Goal: Task Accomplishment & Management: Complete application form

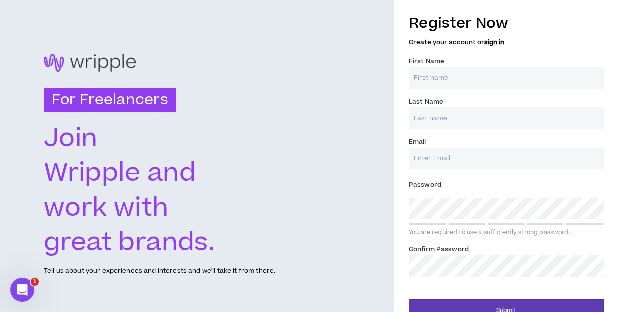
click at [429, 73] on input "First Name *" at bounding box center [506, 79] width 195 height 22
type input "Lisa"
click at [426, 161] on input "Email *" at bounding box center [506, 159] width 195 height 22
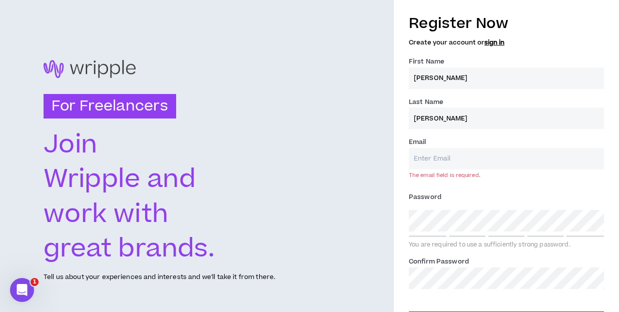
click at [415, 118] on input "Brocato" at bounding box center [506, 119] width 195 height 22
type input "Kolker Brocato"
click at [428, 163] on input "Email *" at bounding box center [506, 159] width 195 height 22
type input "lisabrocato@me.com"
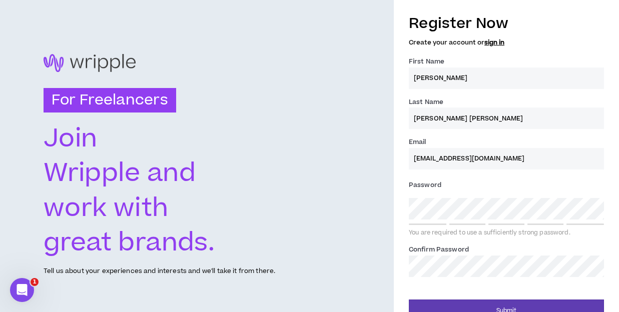
click at [440, 220] on div "Password * You are required to use a sufficiently strong password." at bounding box center [506, 207] width 195 height 60
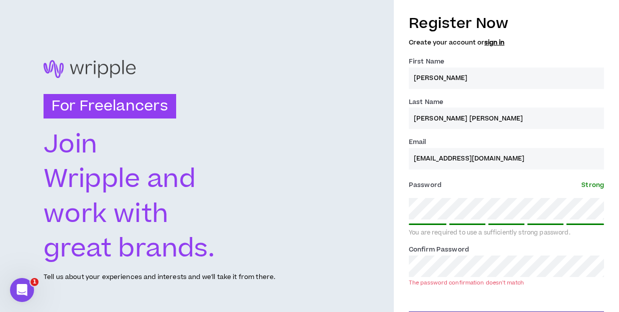
click at [350, 266] on div "For Freelancers Join Wripple and work with great brands. Tell us about your exp…" at bounding box center [309, 171] width 619 height 342
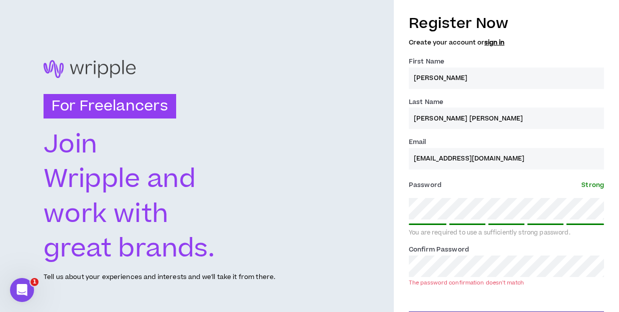
click at [393, 209] on div "For Freelancers Join Wripple and work with great brands. Tell us about your exp…" at bounding box center [309, 171] width 619 height 342
click at [399, 262] on div "Register Now Create your account or sign in First Name * Lisa Last Name * Kolke…" at bounding box center [506, 171] width 225 height 326
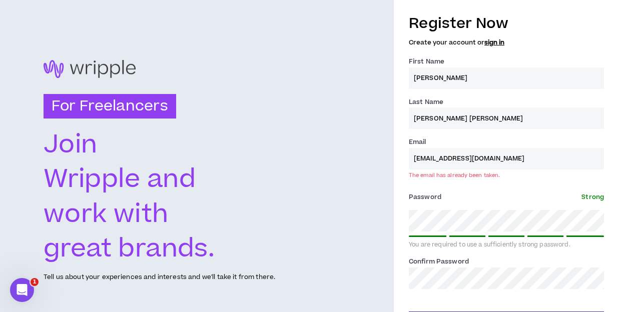
click at [495, 42] on link "sign in" at bounding box center [494, 42] width 20 height 9
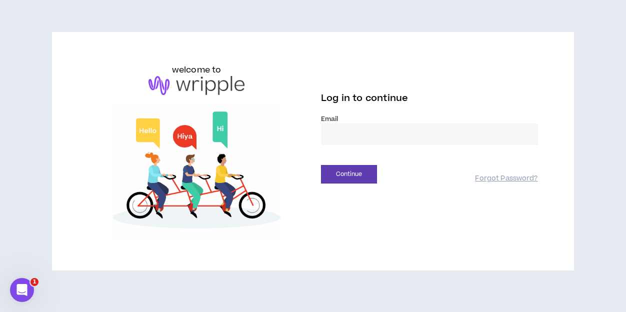
click at [363, 136] on input "email" at bounding box center [429, 135] width 217 height 22
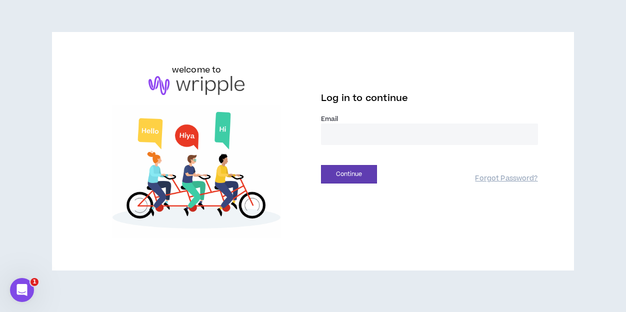
type input "**********"
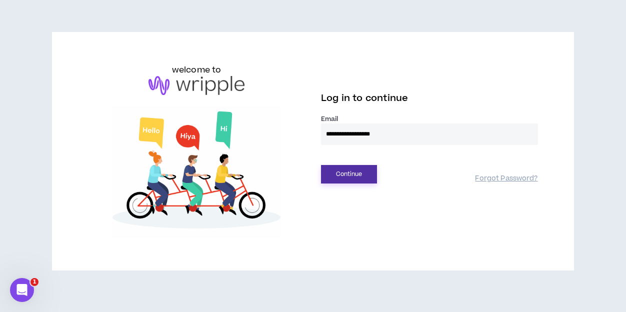
click at [353, 176] on button "Continue" at bounding box center [349, 174] width 56 height 19
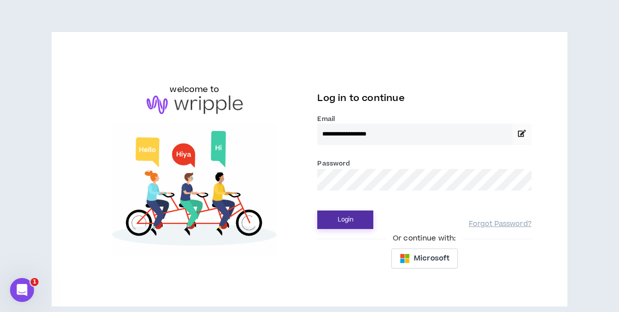
click at [341, 219] on button "Login" at bounding box center [345, 220] width 56 height 19
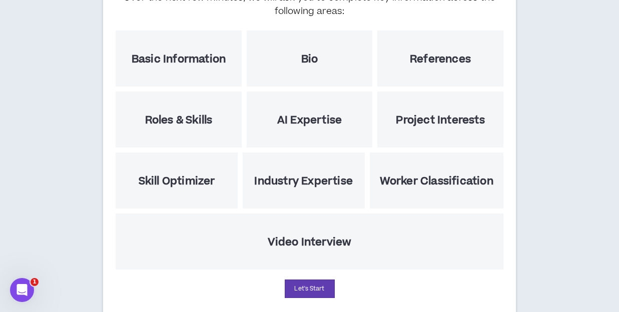
scroll to position [171, 0]
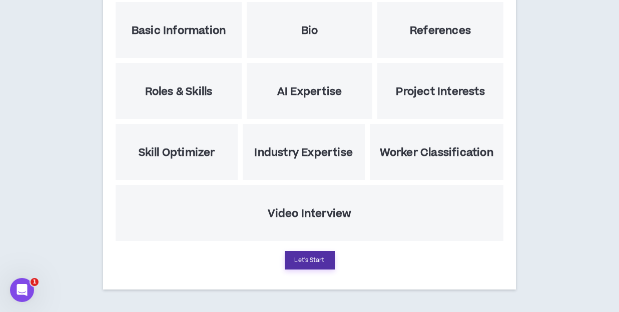
click at [302, 257] on button "Let's Start" at bounding box center [310, 260] width 50 height 19
select select "US"
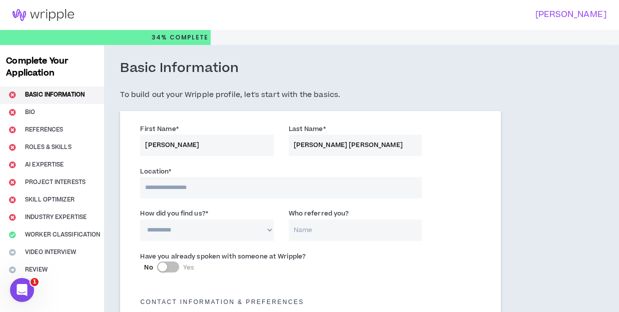
click at [230, 190] on input at bounding box center [280, 188] width 281 height 22
click at [175, 187] on input at bounding box center [280, 188] width 281 height 22
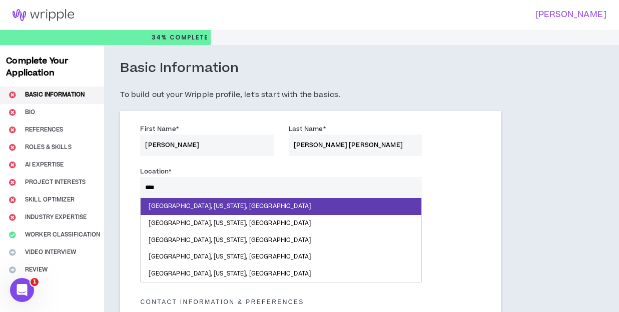
type input "*****"
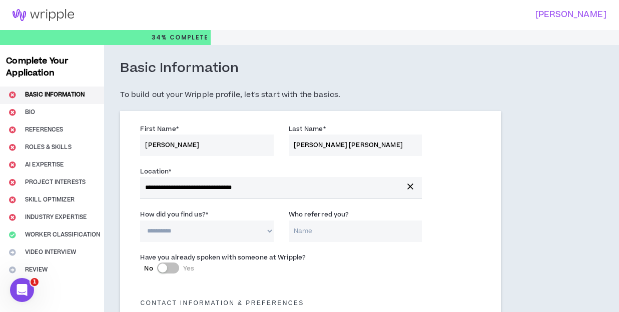
click at [192, 232] on select "**********" at bounding box center [206, 232] width 133 height 22
select select "*"
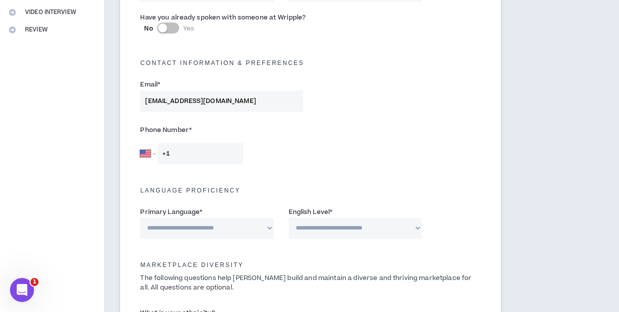
scroll to position [254, 0]
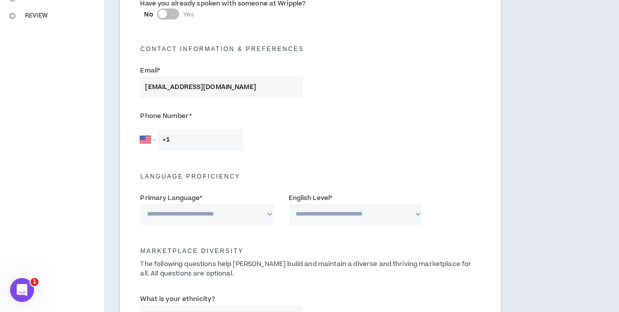
click at [176, 138] on input "+1" at bounding box center [201, 140] width 86 height 22
type input "+1 631 357 0217"
click at [240, 220] on select "**********" at bounding box center [206, 215] width 133 height 22
select select "*******"
click at [407, 216] on select "**********" at bounding box center [355, 215] width 133 height 22
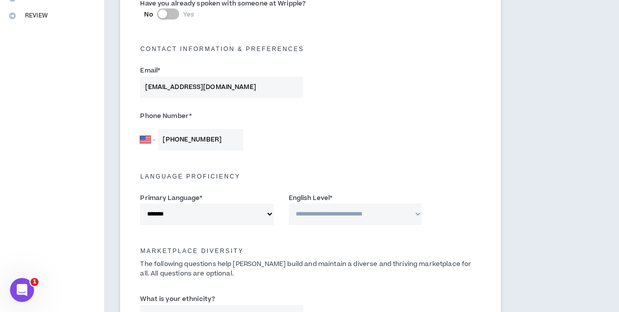
select select "*"
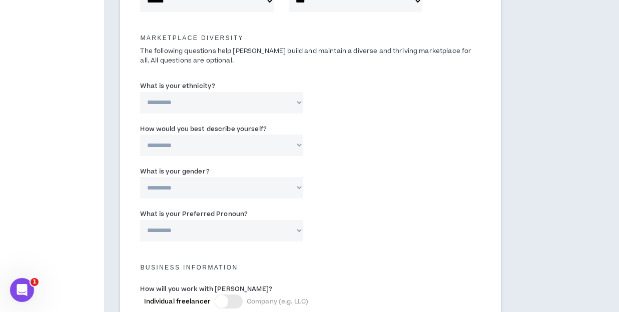
click at [296, 100] on select "**********" at bounding box center [221, 103] width 163 height 22
select select "**********"
click at [265, 143] on select "**********" at bounding box center [221, 146] width 163 height 22
select select "*****"
click at [262, 192] on select "**********" at bounding box center [221, 188] width 163 height 22
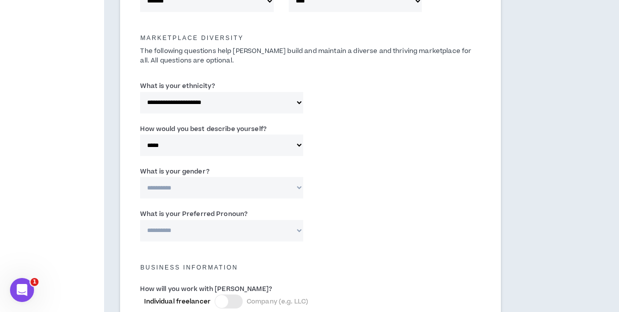
select select "*****"
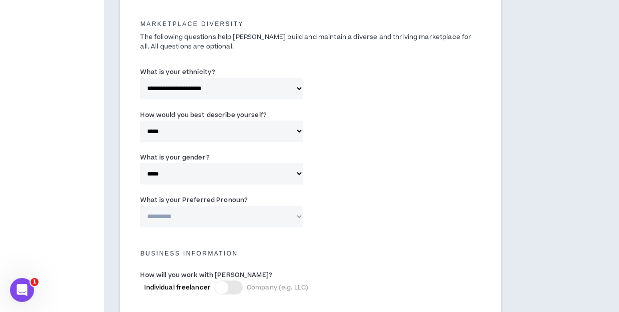
scroll to position [488, 0]
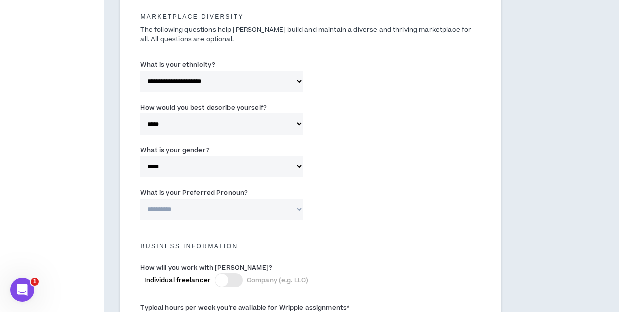
click at [238, 208] on select "**********" at bounding box center [221, 210] width 163 height 22
select select "**********"
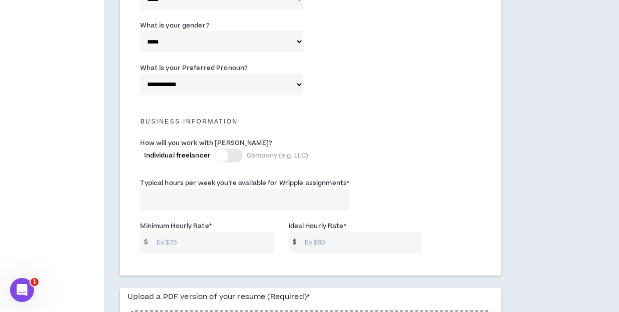
scroll to position [624, 0]
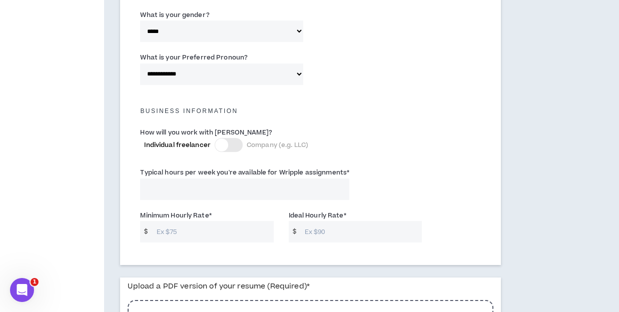
click at [238, 181] on input "Typical hours per week you're available for Wripple assignments *" at bounding box center [244, 190] width 209 height 22
type input "30"
click at [190, 233] on input "Minimum Hourly Rate *" at bounding box center [213, 232] width 122 height 22
type input "150"
click at [303, 227] on input "Ideal Hourly Rate *" at bounding box center [361, 232] width 122 height 22
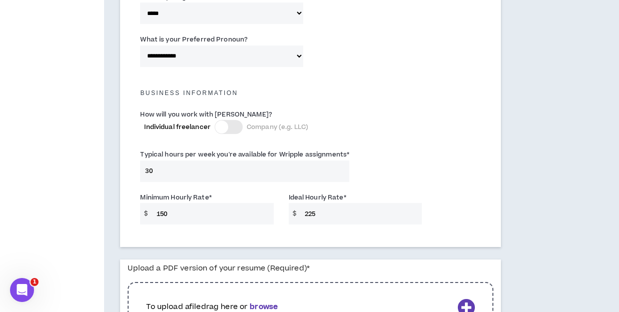
scroll to position [744, 0]
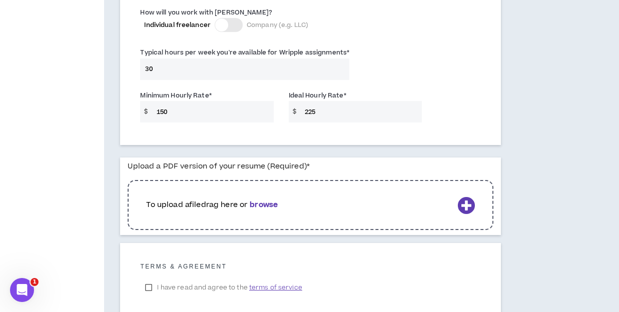
type input "225"
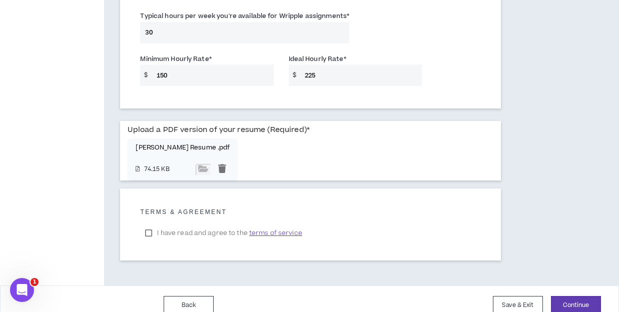
scroll to position [793, 0]
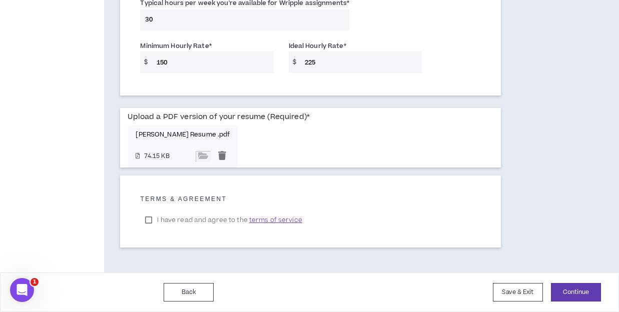
click at [152, 221] on label "I have read and agree to the terms of service" at bounding box center [223, 220] width 167 height 15
click at [589, 292] on button "Continue" at bounding box center [576, 292] width 50 height 19
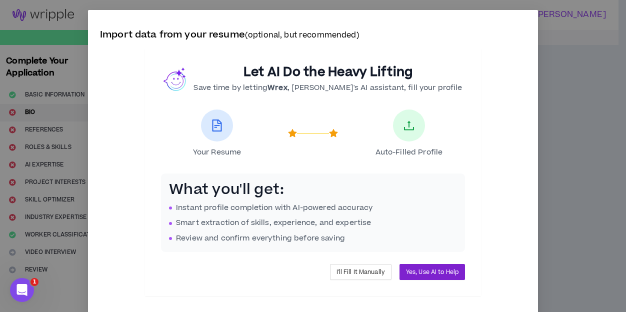
click at [417, 271] on span "Yes, Use AI to Help" at bounding box center [432, 273] width 53 height 10
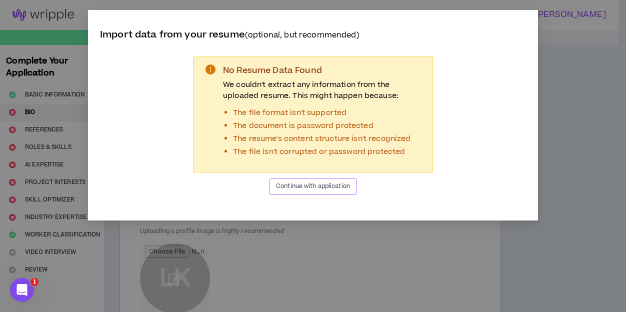
click at [300, 182] on span "Continue with application" at bounding box center [313, 187] width 74 height 10
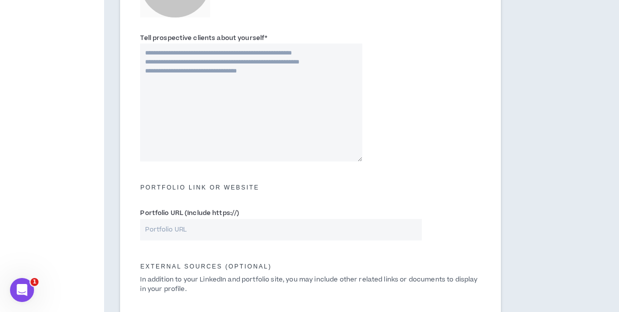
scroll to position [517, 0]
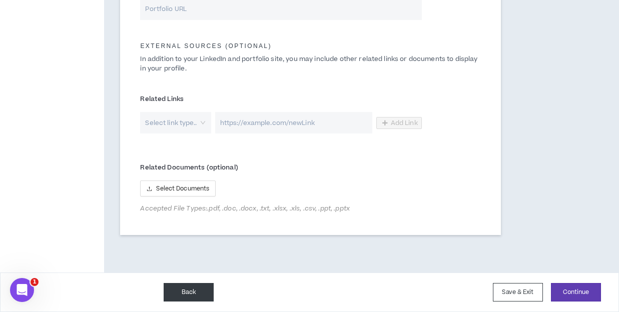
click at [199, 289] on button "Back" at bounding box center [189, 292] width 50 height 19
select select "*"
select select "US"
select select "*******"
select select "*"
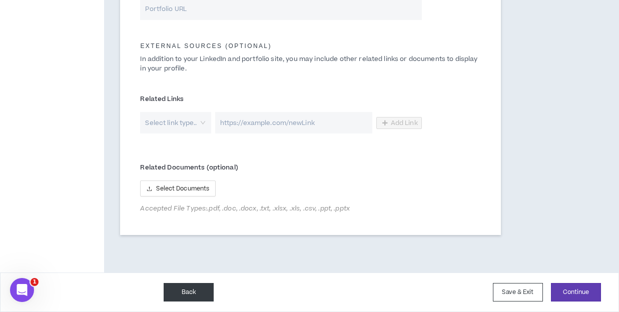
select select "**********"
select select "*****"
select select "**********"
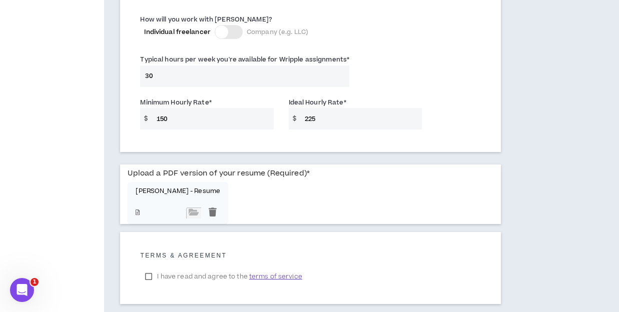
scroll to position [793, 0]
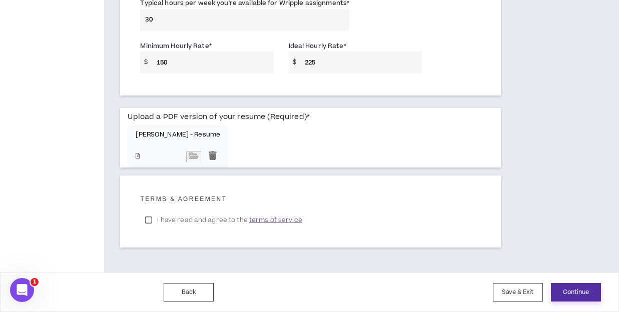
click at [591, 291] on button "Continue" at bounding box center [576, 292] width 50 height 19
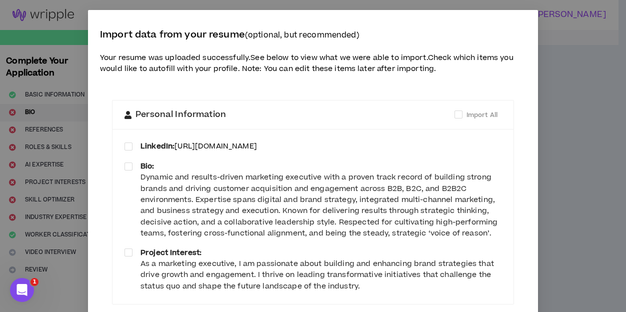
scroll to position [90, 0]
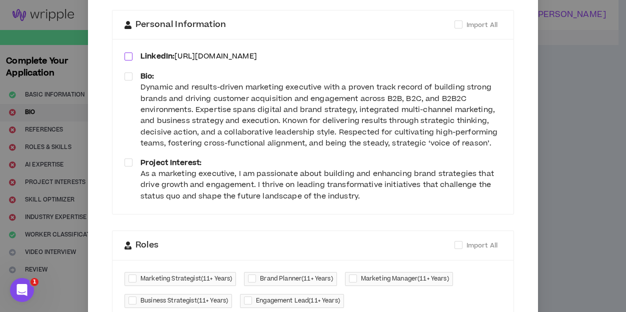
click at [127, 56] on span at bounding box center [129, 57] width 8 height 8
click at [125, 75] on span at bounding box center [129, 77] width 8 height 8
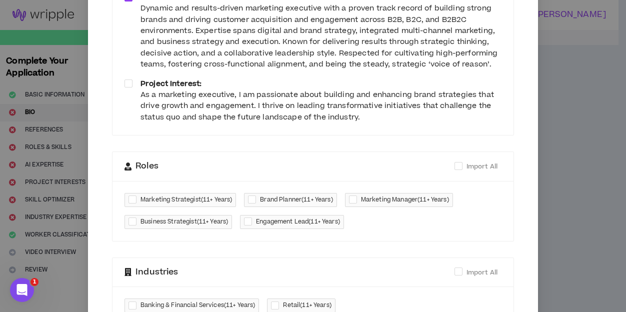
scroll to position [189, 0]
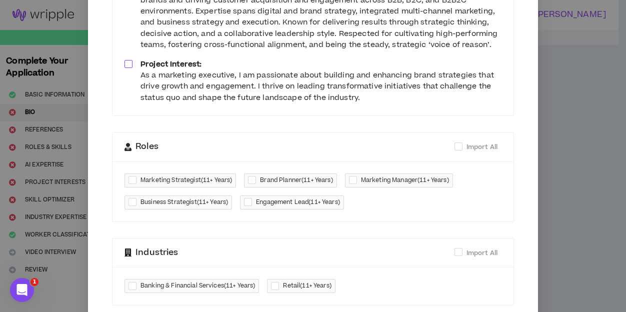
click at [125, 65] on span at bounding box center [129, 64] width 8 height 8
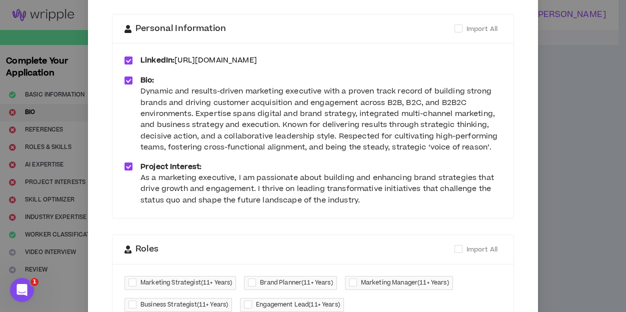
scroll to position [284, 0]
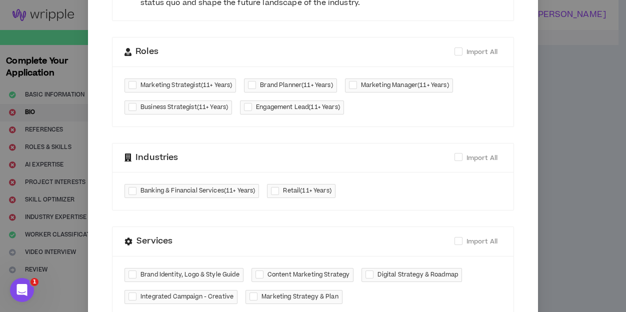
click at [129, 83] on div at bounding box center [135, 86] width 12 height 12
checkbox input "****"
click at [245, 85] on span "Brand Planner ( 11+ Years )" at bounding box center [290, 86] width 93 height 14
checkbox input "****"
click at [351, 85] on div at bounding box center [355, 86] width 12 height 12
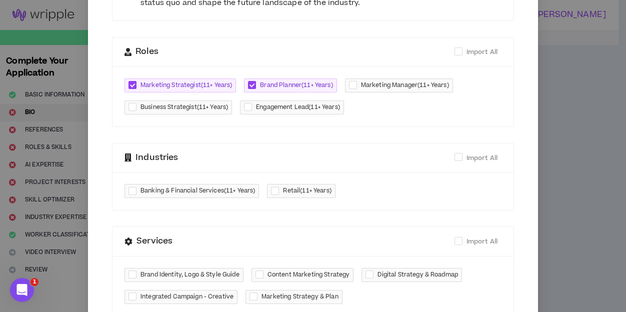
checkbox input "****"
click at [133, 108] on div at bounding box center [135, 108] width 12 height 12
checkbox input "****"
click at [249, 108] on div at bounding box center [250, 108] width 12 height 12
checkbox input "****"
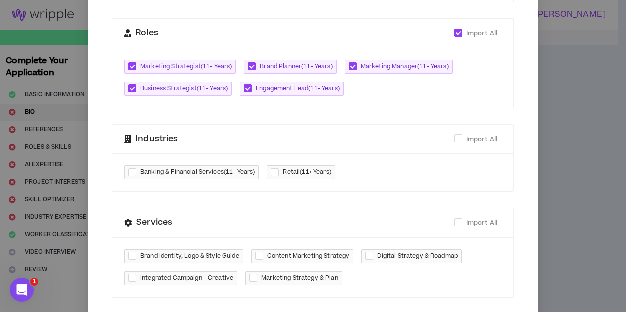
scroll to position [357, 0]
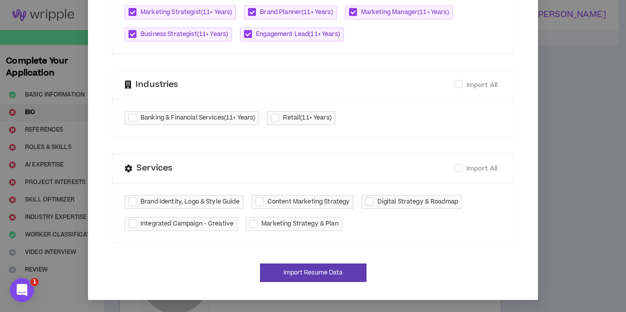
click at [132, 117] on div at bounding box center [135, 119] width 12 height 12
checkbox input "****"
click at [277, 116] on div at bounding box center [277, 119] width 12 height 12
checkbox input "****"
click at [133, 203] on div at bounding box center [135, 202] width 12 height 12
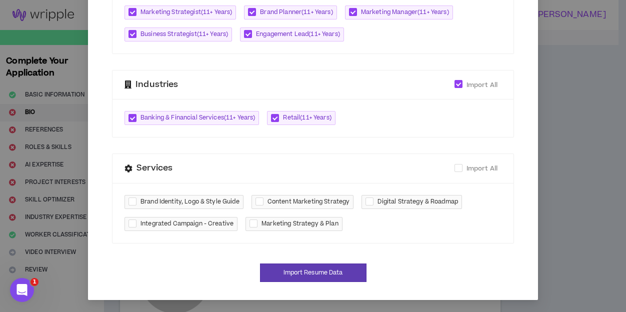
checkbox input "****"
click at [256, 204] on div at bounding box center [262, 202] width 12 height 12
checkbox input "****"
click at [367, 202] on div at bounding box center [372, 202] width 12 height 12
checkbox input "****"
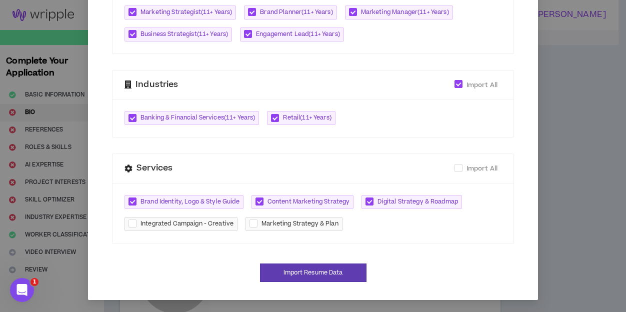
click at [130, 223] on div at bounding box center [135, 224] width 12 height 12
checkbox input "****"
click at [251, 222] on div at bounding box center [256, 224] width 12 height 12
checkbox input "****"
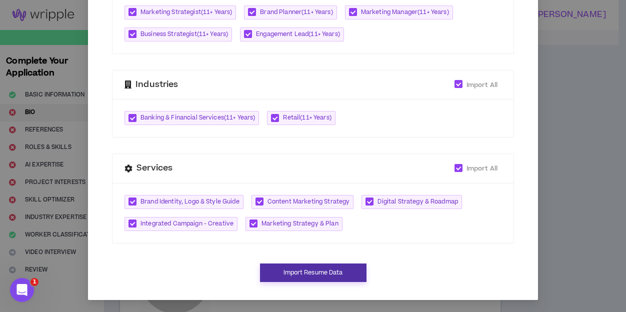
click at [335, 274] on button "Import Resume Data" at bounding box center [313, 273] width 107 height 19
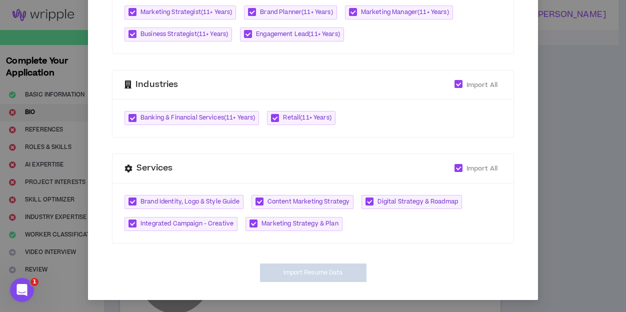
type input "https://www.linkedin.com/in/lisakolkerbrocato"
type textarea "**********"
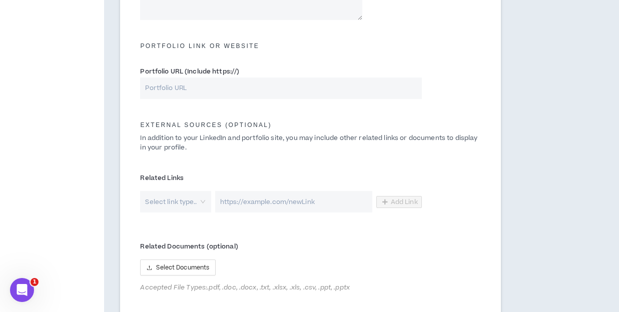
scroll to position [517, 0]
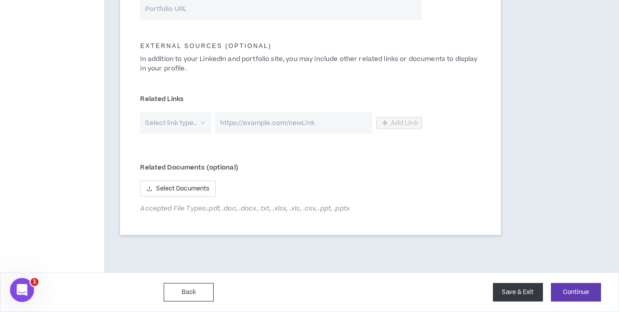
click at [519, 296] on button "Save & Exit" at bounding box center [518, 292] width 50 height 19
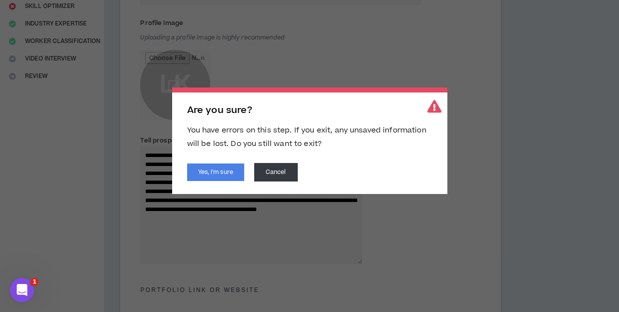
scroll to position [123, 0]
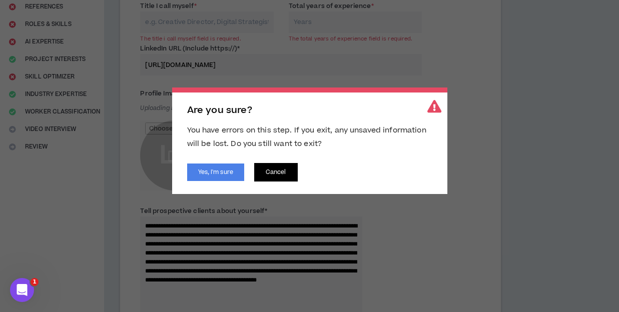
click at [290, 171] on button "Cancel" at bounding box center [276, 172] width 44 height 19
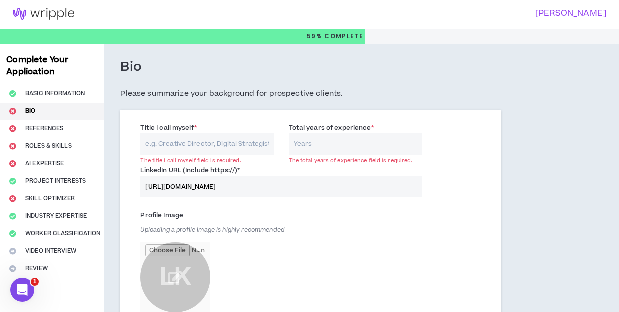
scroll to position [0, 0]
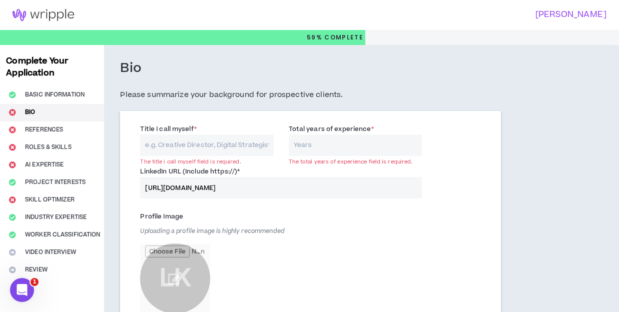
click at [308, 146] on input "Total years of experience *" at bounding box center [355, 146] width 133 height 22
type input "30"
click at [169, 147] on input "Title I call myself *" at bounding box center [206, 146] width 133 height 22
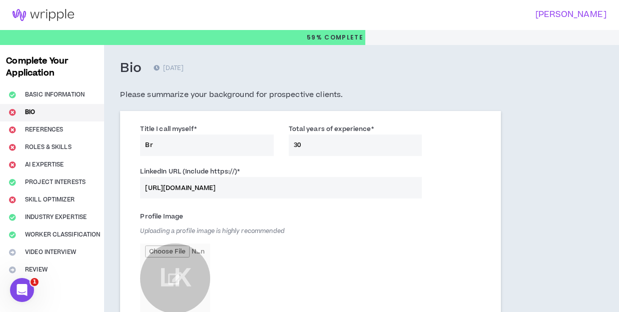
type input "B"
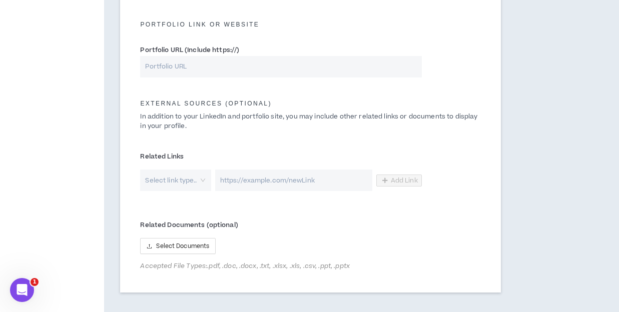
scroll to position [460, 0]
click at [204, 181] on div "Select link type.." at bounding box center [175, 180] width 71 height 22
type input "Strategic Marketing and Brand Executive"
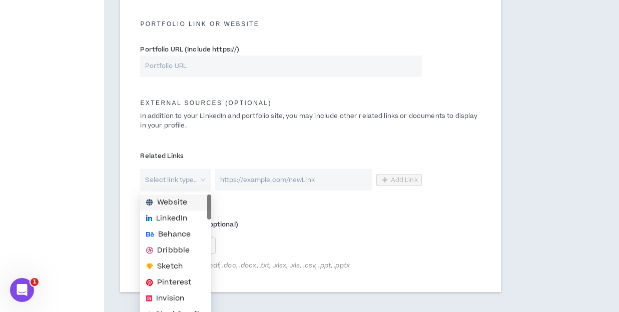
click at [186, 202] on span "Website" at bounding box center [172, 202] width 30 height 11
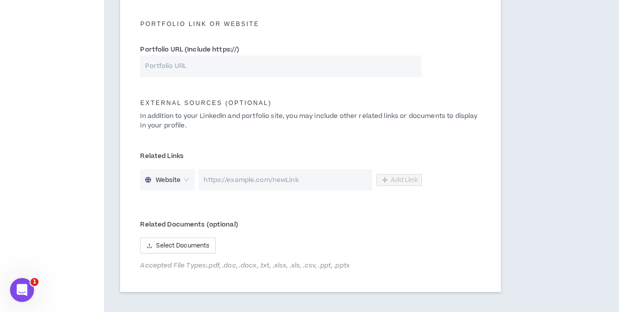
click at [220, 181] on input "url" at bounding box center [285, 180] width 173 height 22
type input "m"
type input "www.morganstanley.com/atwork"
click at [335, 185] on input "www.morganstanley.com/atwork" at bounding box center [285, 180] width 173 height 22
drag, startPoint x: 334, startPoint y: 182, endPoint x: 199, endPoint y: 182, distance: 135.5
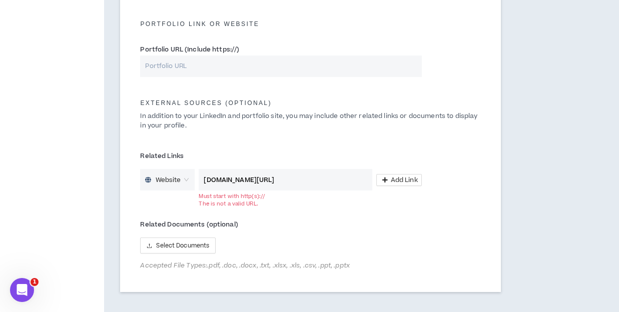
click at [199, 182] on input "www.morganstanley.com/atwork" at bounding box center [285, 180] width 173 height 22
click at [213, 182] on input "url" at bounding box center [285, 180] width 173 height 22
paste input "https://www.morganstanley.com/atwork"
type input "https://www.morganstanley.com/atwork"
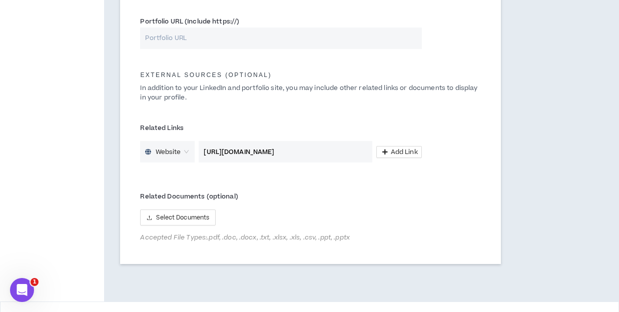
scroll to position [517, 0]
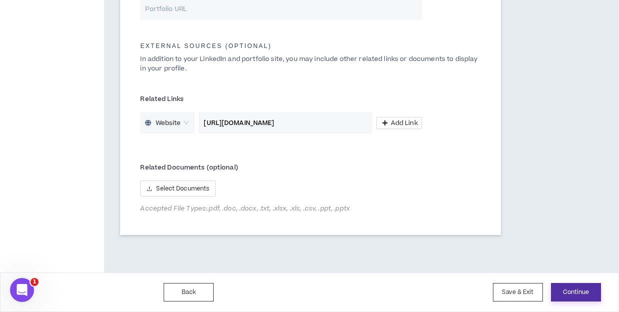
click at [568, 293] on button "Continue" at bounding box center [576, 292] width 50 height 19
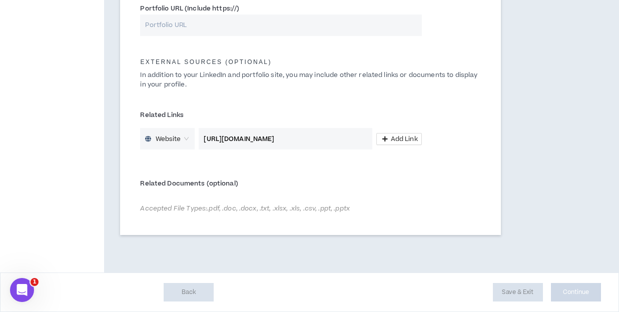
scroll to position [501, 0]
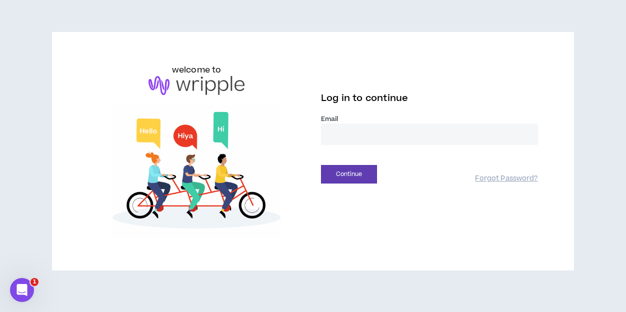
click at [357, 134] on input "email" at bounding box center [429, 135] width 217 height 22
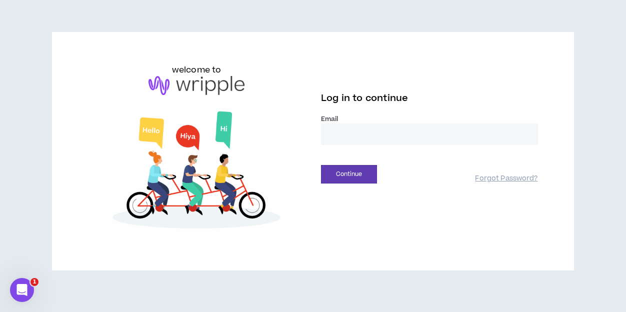
type input "**********"
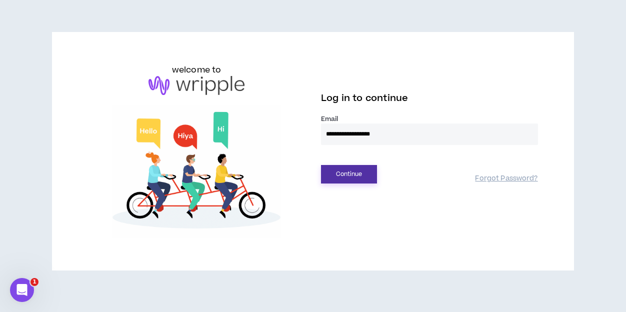
click at [367, 174] on button "Continue" at bounding box center [349, 174] width 56 height 19
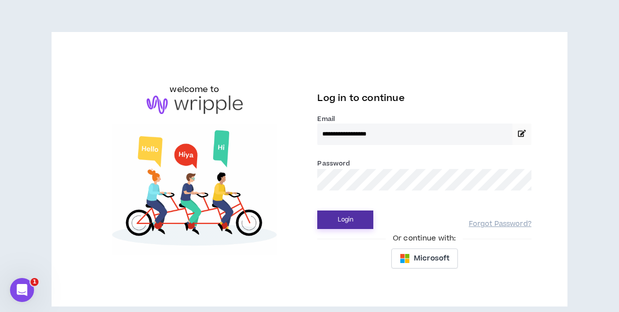
click at [360, 218] on button "Login" at bounding box center [345, 220] width 56 height 19
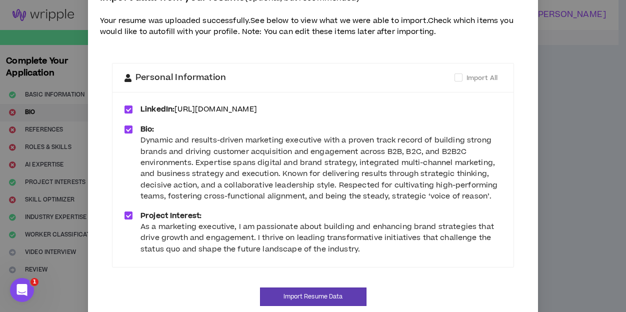
scroll to position [61, 0]
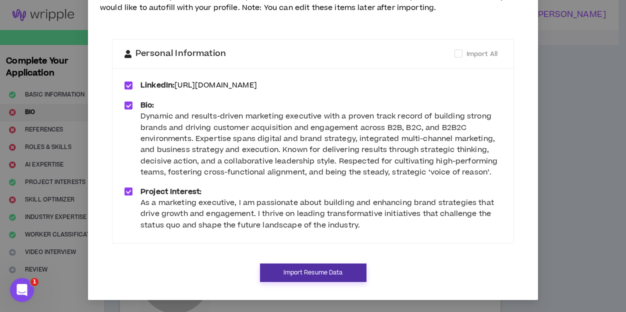
click at [333, 274] on button "Import Resume Data" at bounding box center [313, 273] width 107 height 19
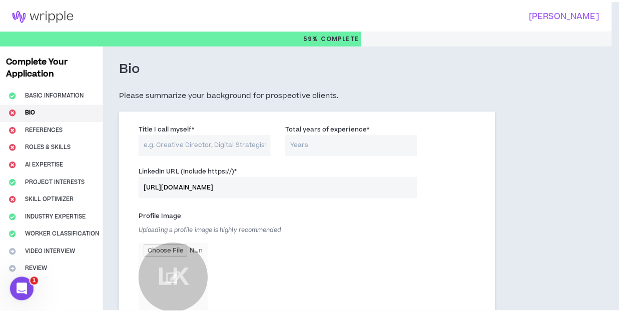
scroll to position [51, 0]
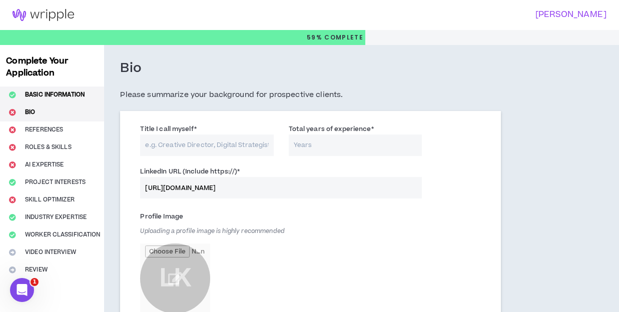
click at [42, 93] on button "Basic Information" at bounding box center [52, 96] width 104 height 18
select select "*"
select select "US"
select select "*******"
select select "*"
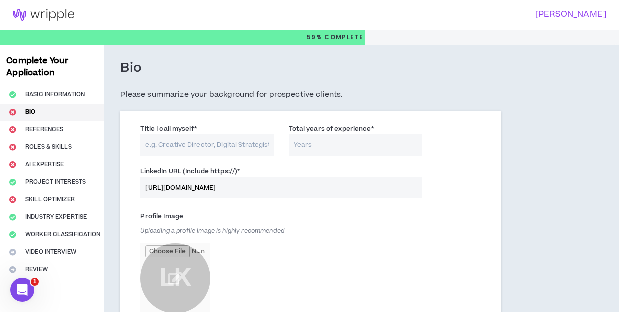
select select "**********"
select select "*****"
select select "**********"
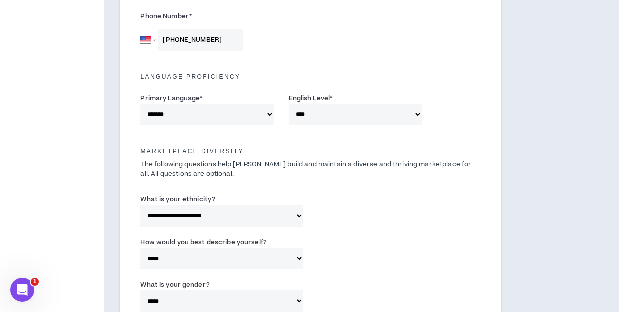
scroll to position [793, 0]
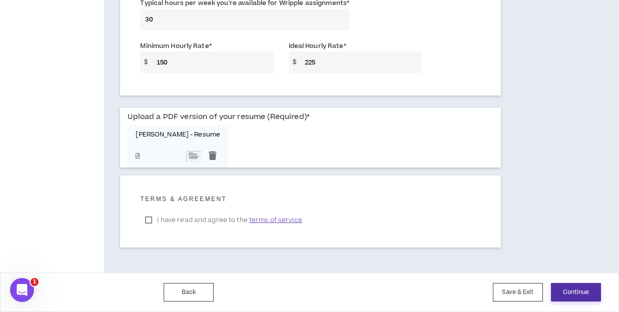
click at [570, 294] on button "Continue" at bounding box center [576, 292] width 50 height 19
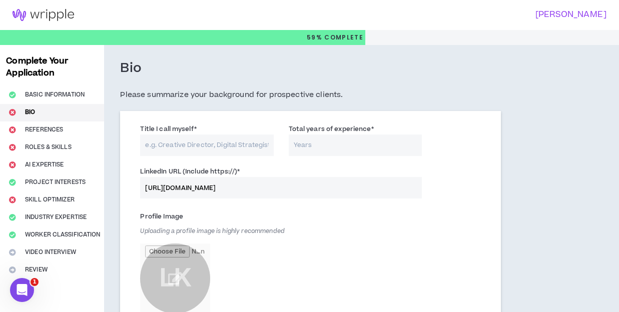
click at [158, 145] on input "Title I call myself *" at bounding box center [206, 146] width 133 height 22
type input "Strategic Marketing and Brand Executive"
click at [296, 143] on input "Total years of experience *" at bounding box center [355, 146] width 133 height 22
type input "30"
click at [238, 222] on div "Profile Image Uploading a profile image is highly recommended LK" at bounding box center [251, 264] width 222 height 110
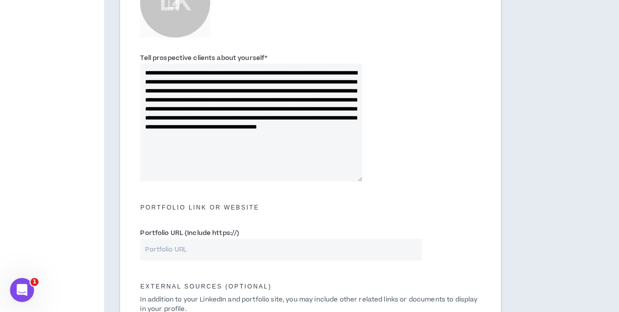
scroll to position [88, 0]
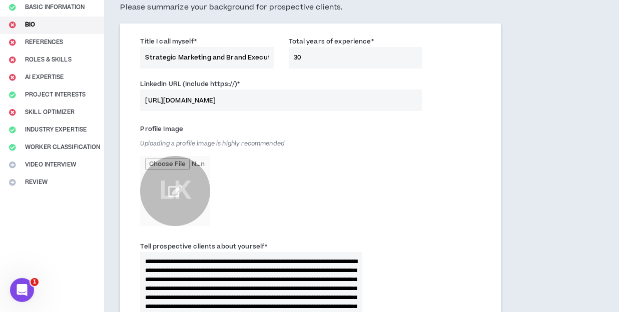
click at [176, 192] on input "file" at bounding box center [175, 191] width 70 height 70
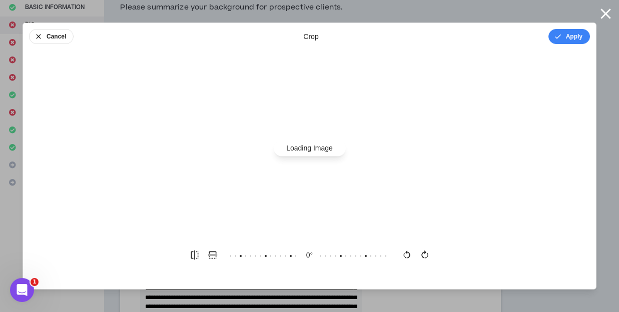
scroll to position [0, 0]
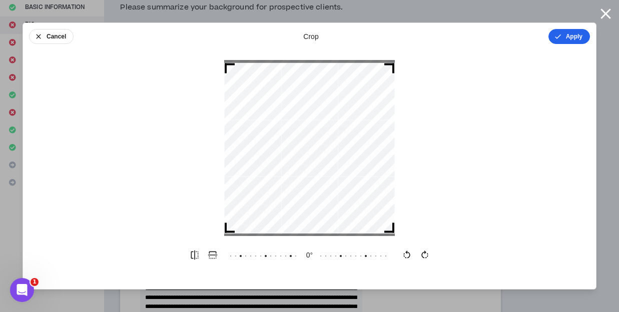
click at [568, 39] on button "Apply" at bounding box center [569, 36] width 42 height 15
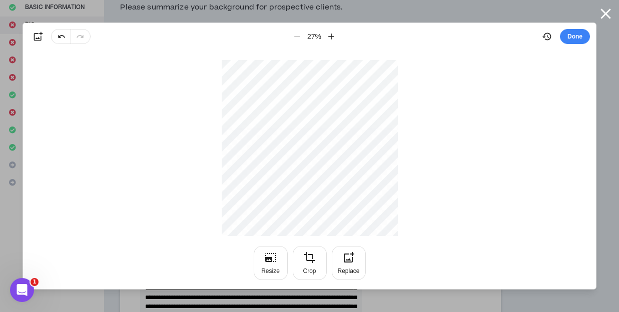
click at [568, 39] on button "Done" at bounding box center [575, 36] width 30 height 15
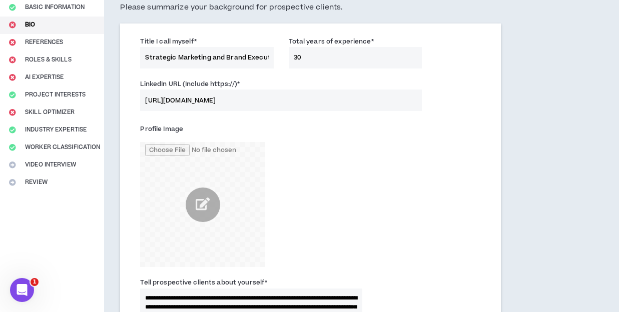
click at [375, 203] on div "Profile Image" at bounding box center [311, 197] width 356 height 156
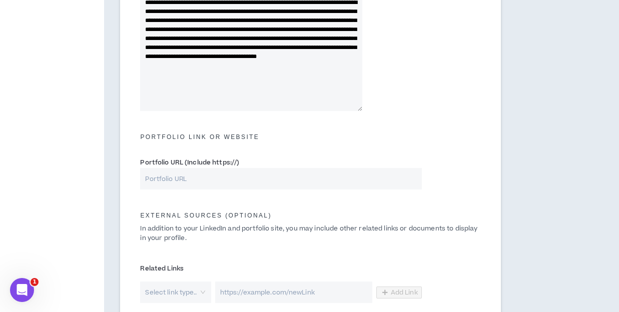
scroll to position [470, 0]
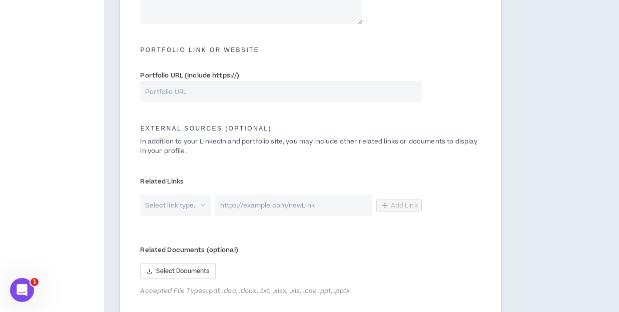
click at [158, 203] on input "search" at bounding box center [172, 206] width 53 height 22
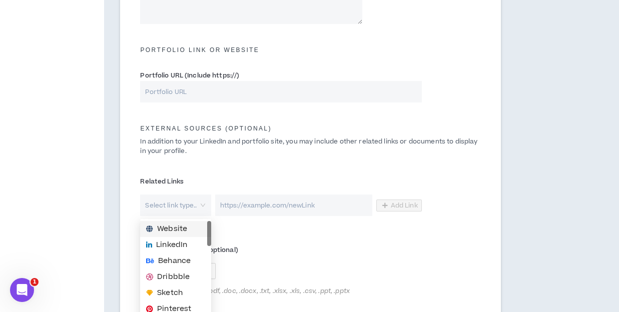
click at [180, 228] on span "Website" at bounding box center [172, 229] width 30 height 11
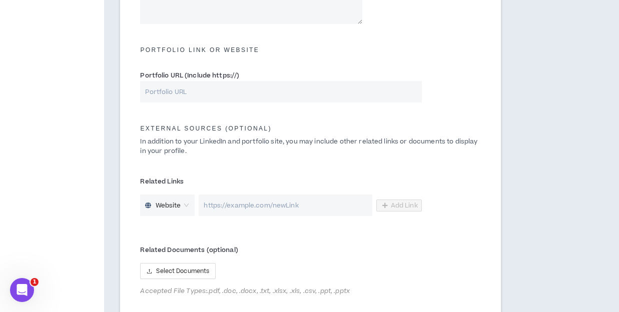
click at [213, 209] on input "url" at bounding box center [285, 206] width 173 height 22
paste input "https://www.morganstanley.com/atwork"
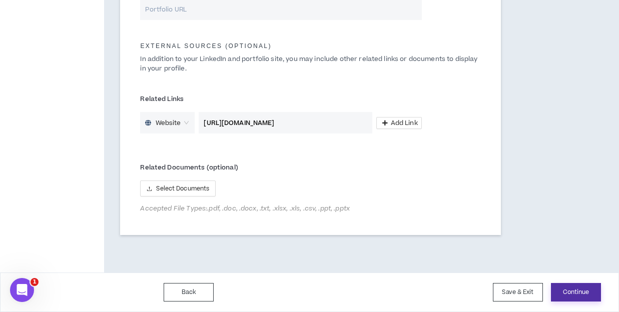
type input "https://www.morganstanley.com/atwork"
click at [574, 294] on button "Continue" at bounding box center [576, 292] width 50 height 19
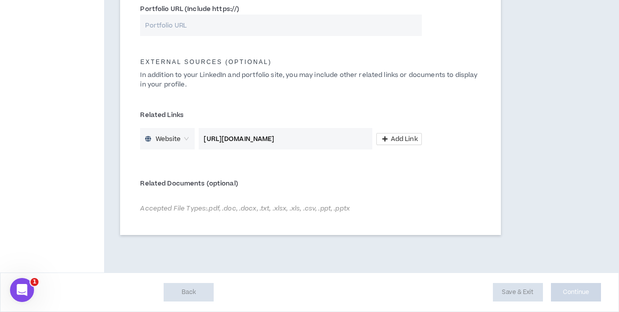
scroll to position [537, 0]
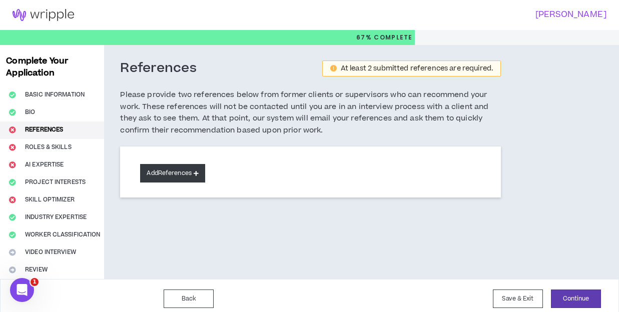
click at [198, 173] on icon at bounding box center [196, 174] width 5 height 6
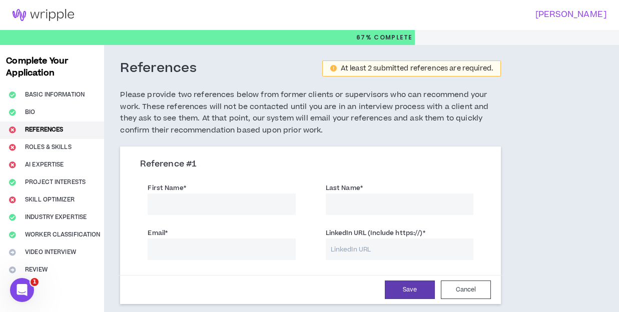
click at [195, 205] on input "First Name *" at bounding box center [222, 205] width 148 height 22
type input "Steve"
click at [362, 205] on input "Last Name *" at bounding box center [400, 205] width 148 height 22
type input "Stano"
click at [226, 247] on input "Email *" at bounding box center [222, 250] width 148 height 22
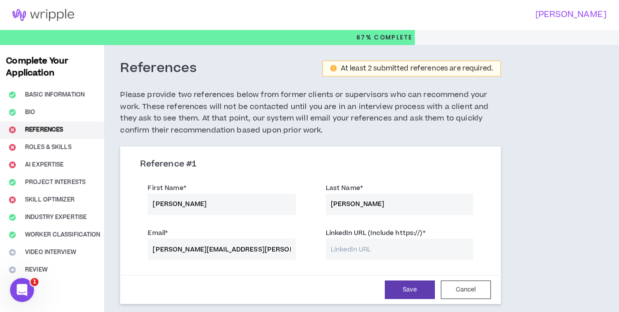
type input "Steve.stano@morganstanley.com"
click at [374, 249] on input "LinkedIn URL (Include https://) *" at bounding box center [400, 250] width 148 height 22
click at [350, 247] on input "LinkedIn URL (Include https://) *" at bounding box center [400, 250] width 148 height 22
paste input "https://www.linkedin.com/in/stevestano/"
type input "https://www.linkedin.com/in/stevestano/"
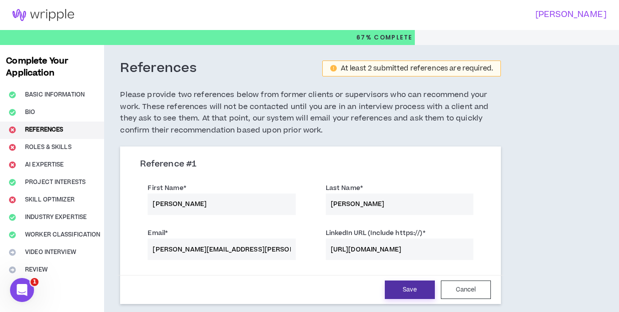
click at [420, 290] on button "Save" at bounding box center [410, 290] width 50 height 19
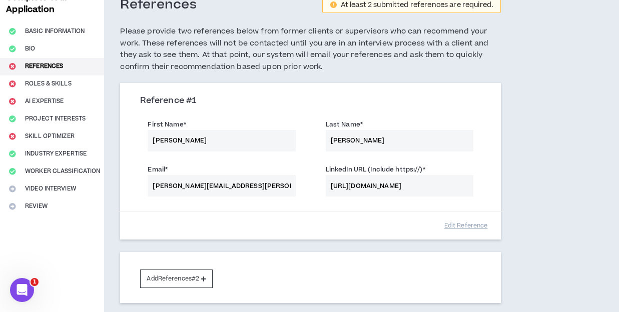
scroll to position [105, 0]
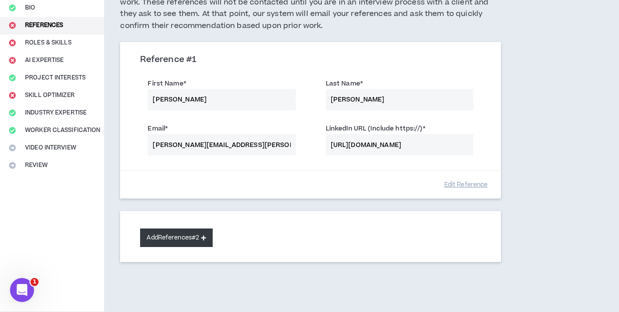
click at [185, 235] on button "Add References #2" at bounding box center [176, 238] width 73 height 19
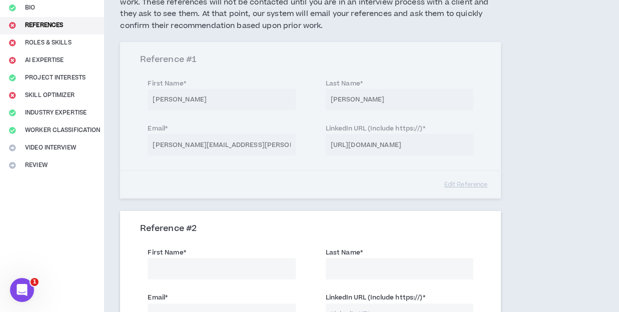
click at [196, 267] on input "First Name *" at bounding box center [222, 269] width 148 height 22
type input "Melissa"
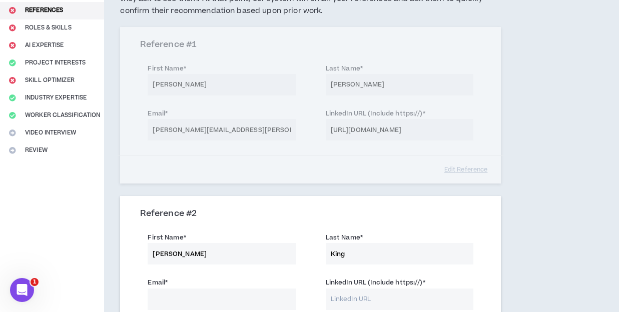
scroll to position [314, 0]
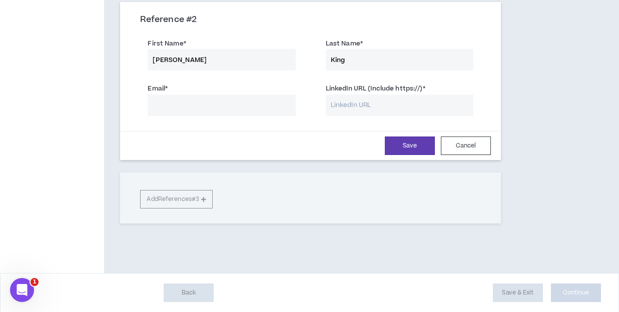
type input "King"
click at [172, 102] on input "Email *" at bounding box center [222, 106] width 148 height 22
type input "melissa.king@morganstanley.com"
click at [340, 100] on input "LinkedIn URL (Include https://) *" at bounding box center [400, 106] width 148 height 22
paste input "https://www.linkedin.com/in/melissaking63/"
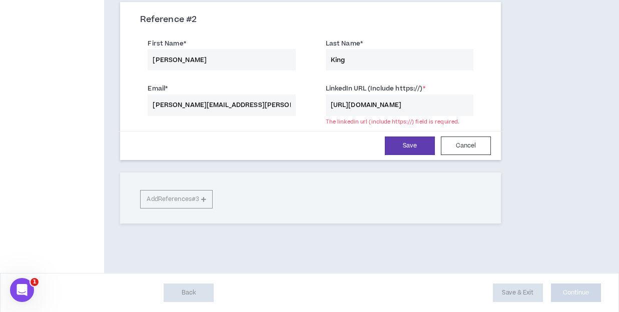
scroll to position [0, 4]
type input "https://www.linkedin.com/in/melissaking63/"
click at [420, 145] on button "Save" at bounding box center [410, 146] width 50 height 19
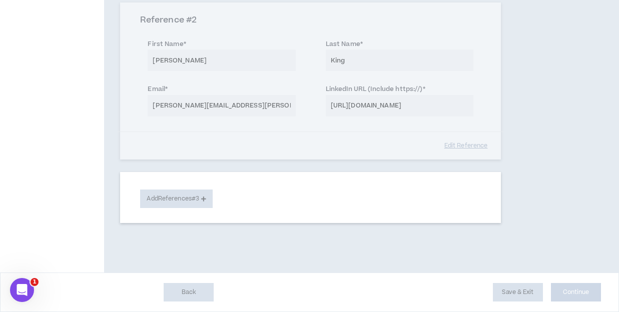
scroll to position [313, 0]
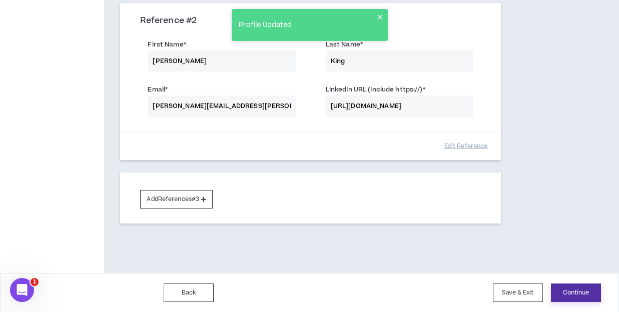
click at [587, 295] on button "Continue" at bounding box center [576, 293] width 50 height 19
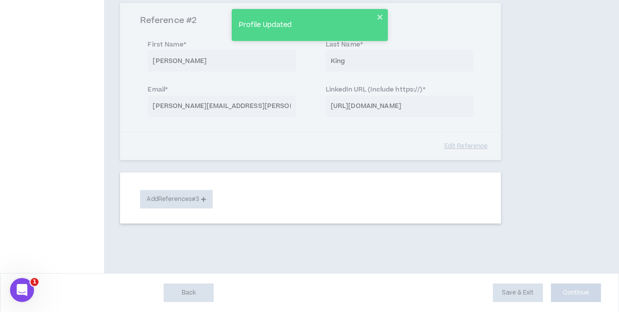
select select "***"
